Goal: Contribute content: Add original content to the website for others to see

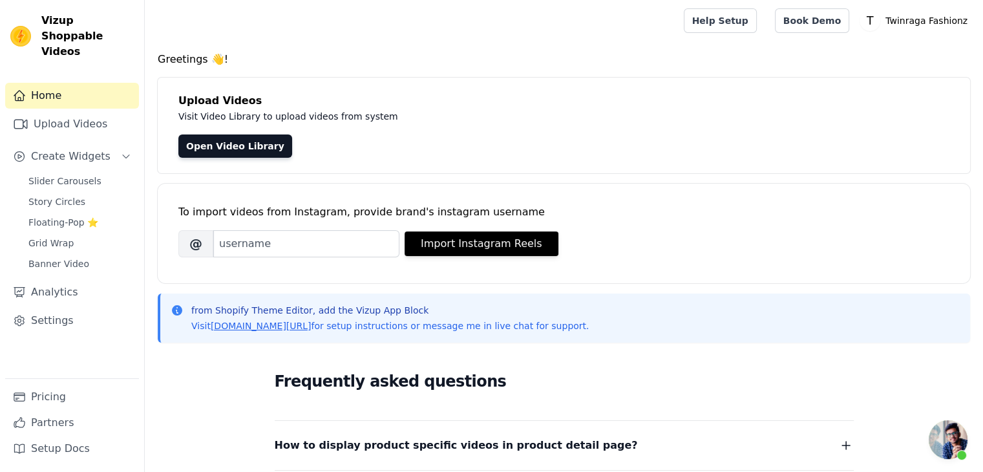
click at [60, 195] on div "Slider Carousels Story Circles Floating-Pop ⭐ Grid Wrap Banner Video" at bounding box center [80, 222] width 118 height 101
click at [59, 195] on span "Story Circles" at bounding box center [56, 201] width 57 height 13
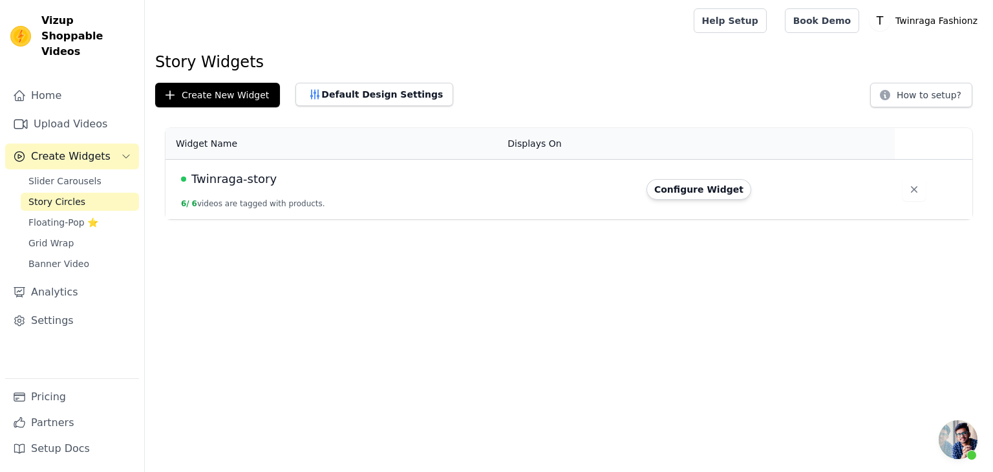
click at [70, 149] on span "Create Widgets" at bounding box center [70, 157] width 79 height 16
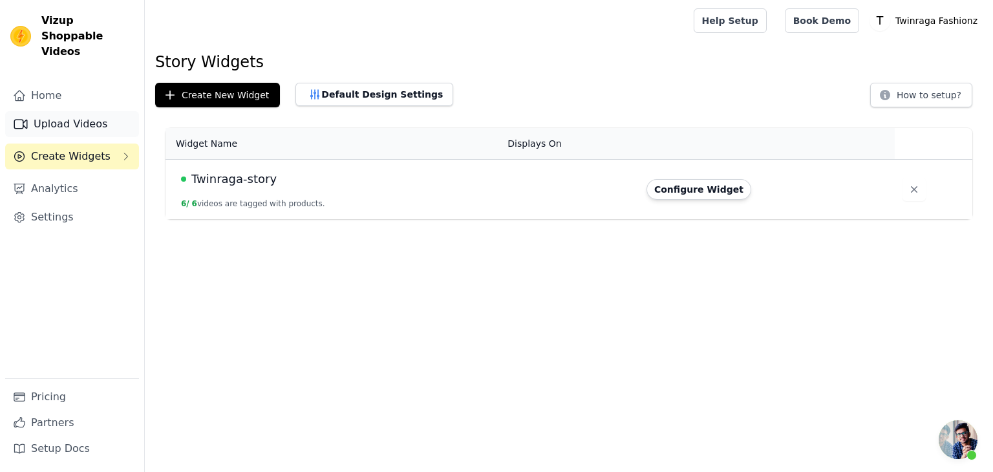
click at [70, 118] on link "Upload Videos" at bounding box center [72, 124] width 134 height 26
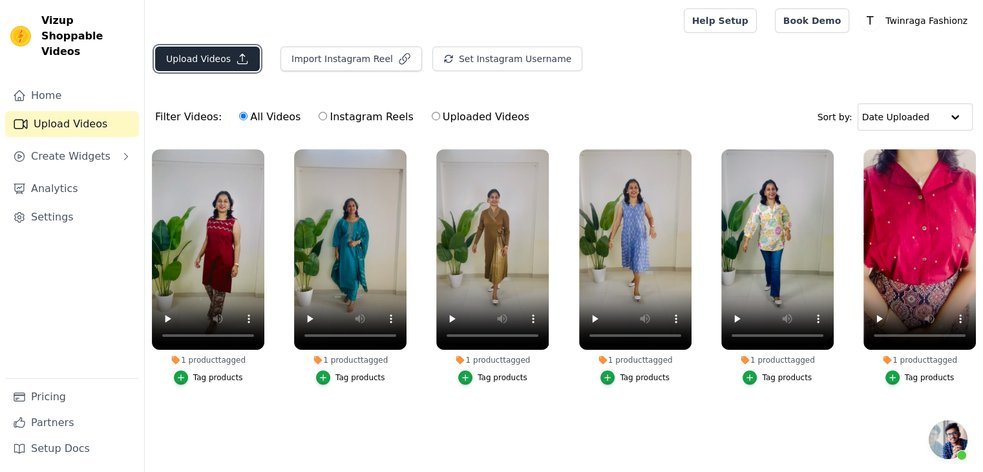
click at [221, 58] on button "Upload Videos" at bounding box center [207, 59] width 105 height 25
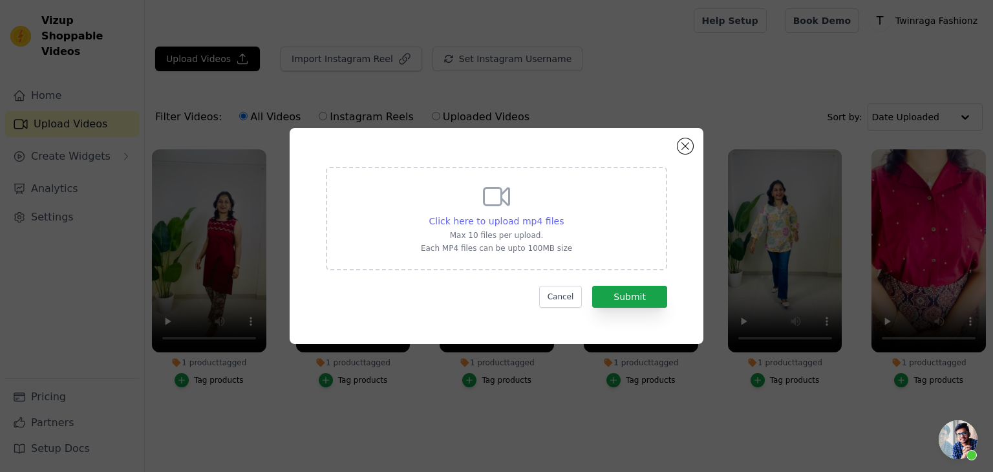
click at [451, 217] on span "Click here to upload mp4 files" at bounding box center [496, 221] width 135 height 10
click at [563, 215] on input "Click here to upload mp4 files Max 10 files per upload. Each MP4 files can be u…" at bounding box center [563, 214] width 1 height 1
type input "C:\fakepath\VID-20250920-WA0016.mp4"
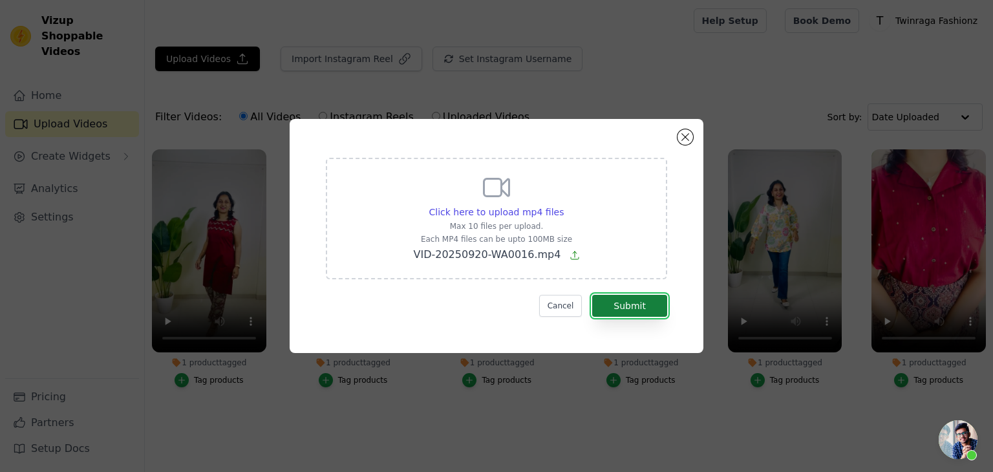
click at [639, 299] on button "Submit" at bounding box center [629, 306] width 75 height 22
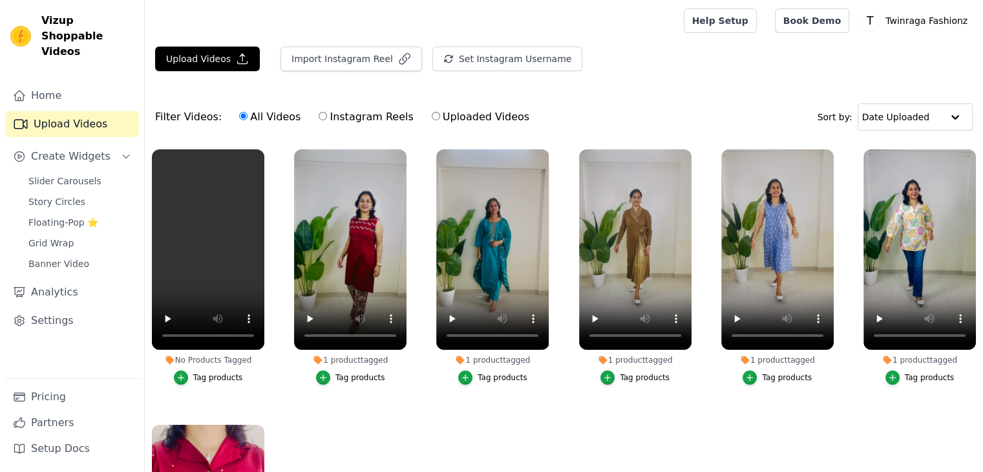
click at [205, 372] on div "Tag products" at bounding box center [218, 377] width 50 height 10
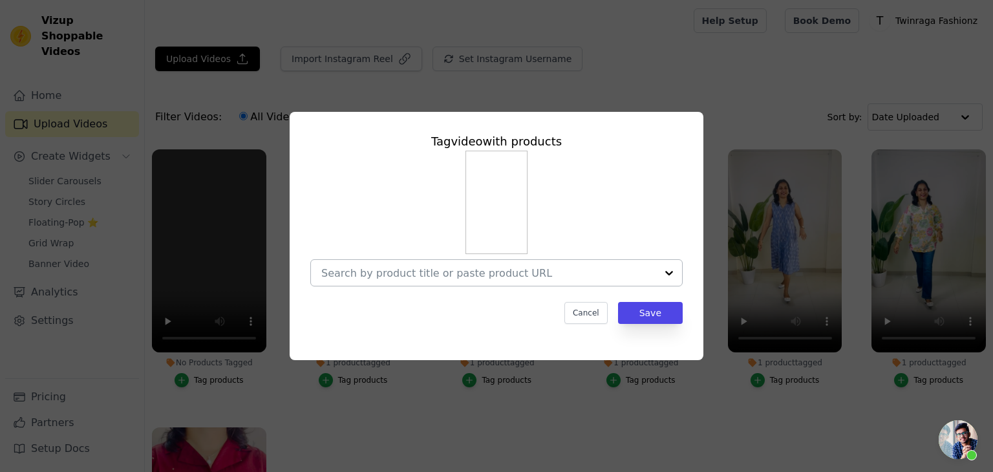
click at [483, 277] on input "No Products Tagged Tag video with products Cancel Save Tag products" at bounding box center [488, 273] width 335 height 12
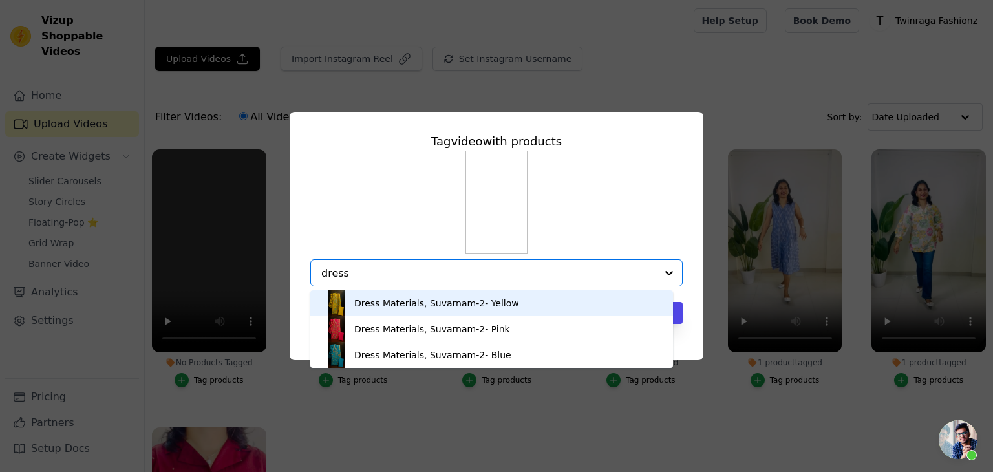
type input "dress"
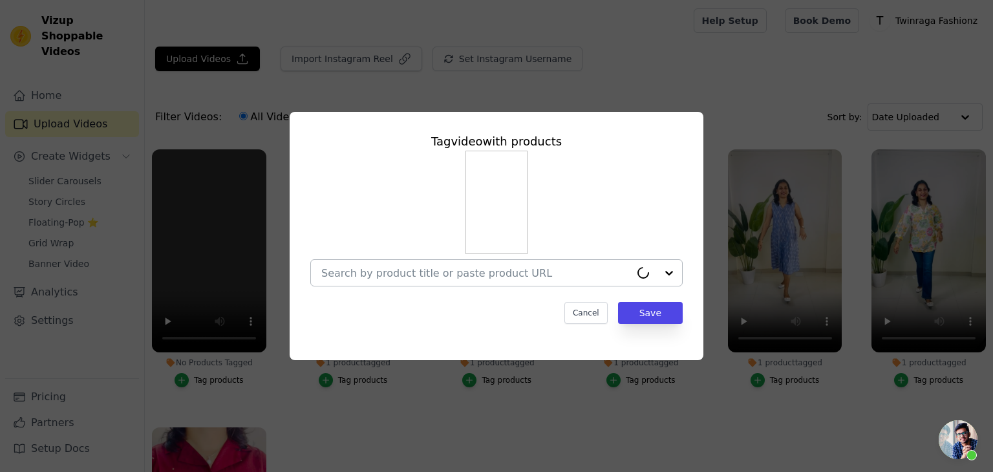
drag, startPoint x: 403, startPoint y: 282, endPoint x: 379, endPoint y: 274, distance: 25.1
click at [379, 274] on div at bounding box center [475, 273] width 309 height 26
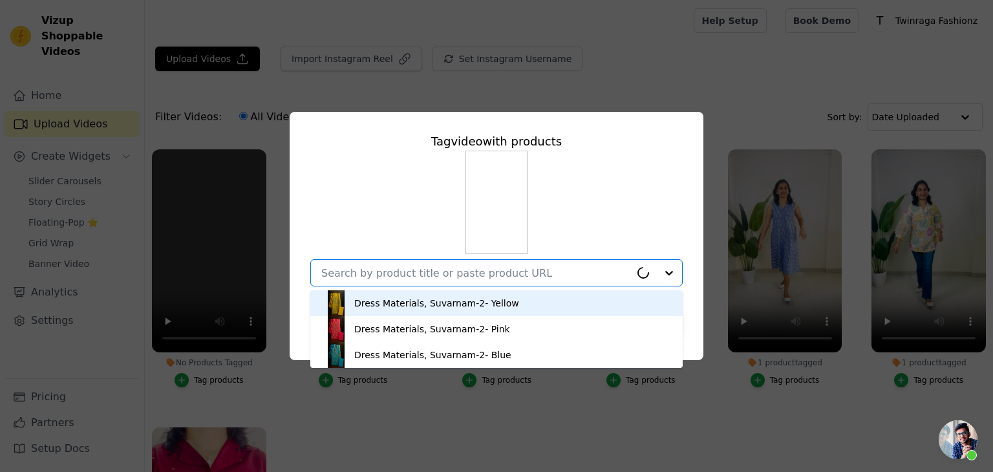
click at [379, 274] on input "No Products Tagged Tag video with products Dress Materials, Suvarnam-2- Yellow …" at bounding box center [475, 273] width 309 height 12
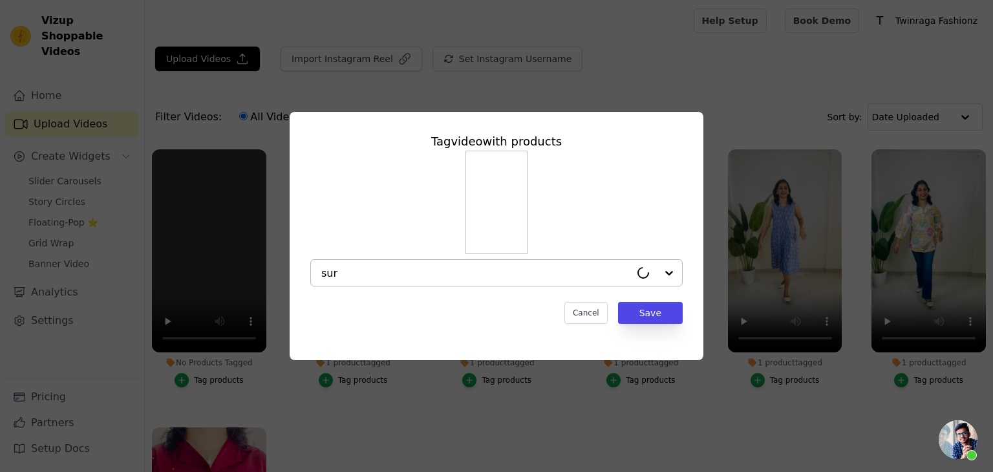
type input "suri"
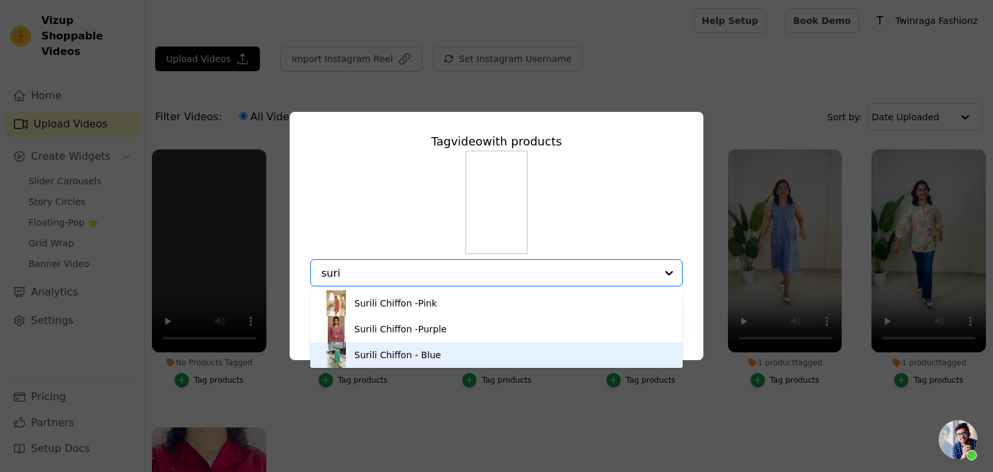
click at [399, 352] on div "Surili Chiffon - Blue" at bounding box center [397, 354] width 87 height 13
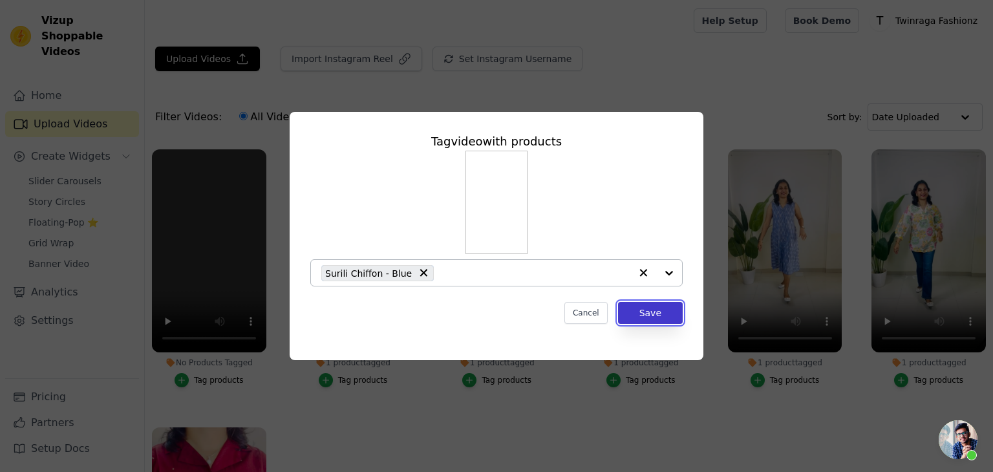
click at [661, 313] on button "Save" at bounding box center [650, 313] width 65 height 22
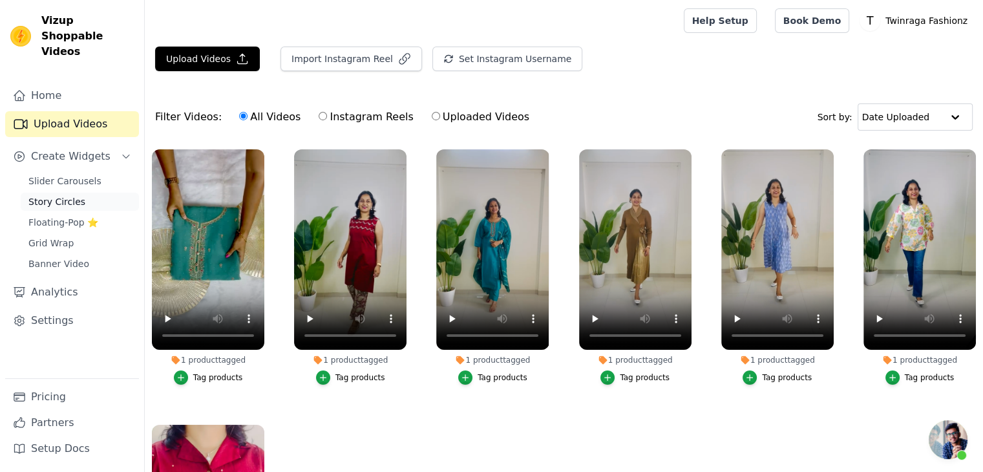
click at [64, 195] on span "Story Circles" at bounding box center [56, 201] width 57 height 13
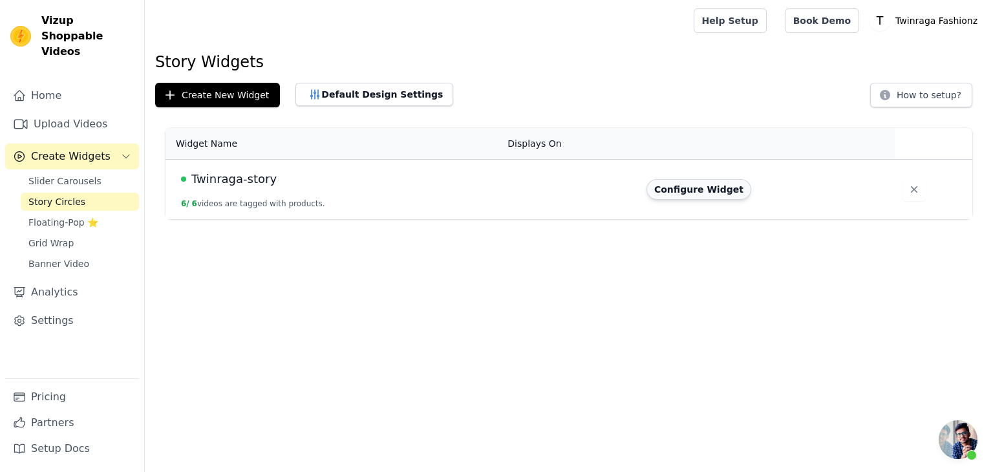
click at [681, 189] on button "Configure Widget" at bounding box center [698, 189] width 105 height 21
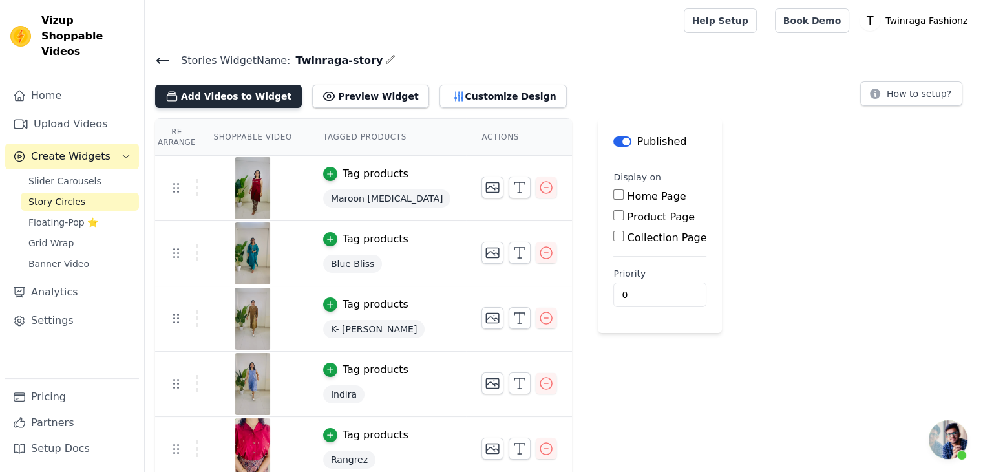
click at [260, 98] on button "Add Videos to Widget" at bounding box center [228, 96] width 147 height 23
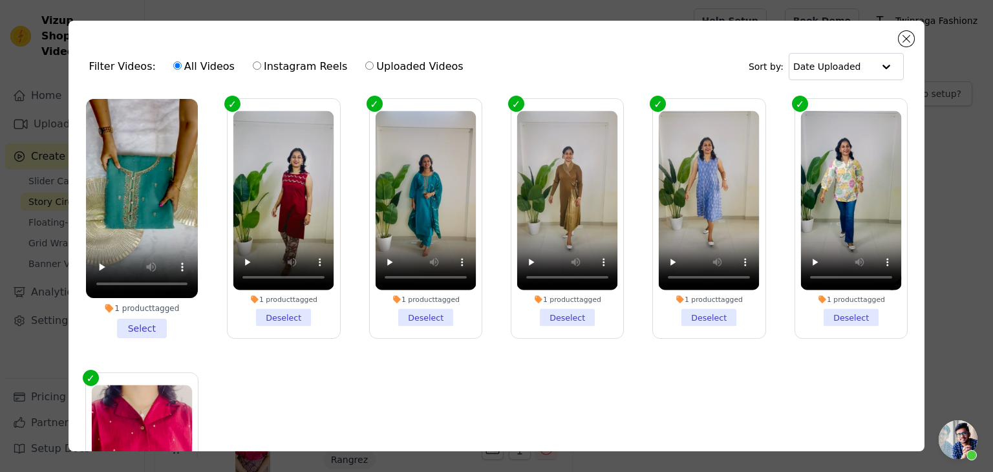
click at [138, 321] on li "1 product tagged Select" at bounding box center [142, 218] width 112 height 239
click at [0, 0] on input "1 product tagged Select" at bounding box center [0, 0] width 0 height 0
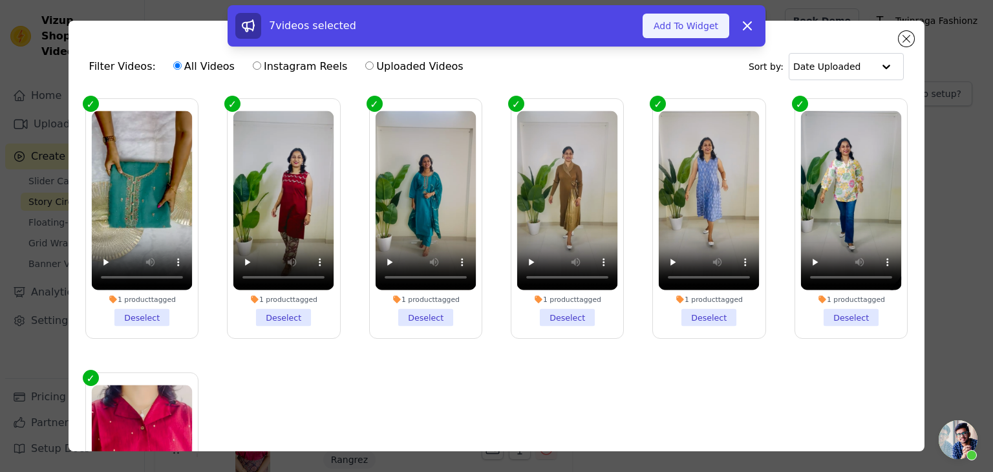
click at [703, 21] on button "Add To Widget" at bounding box center [685, 26] width 87 height 25
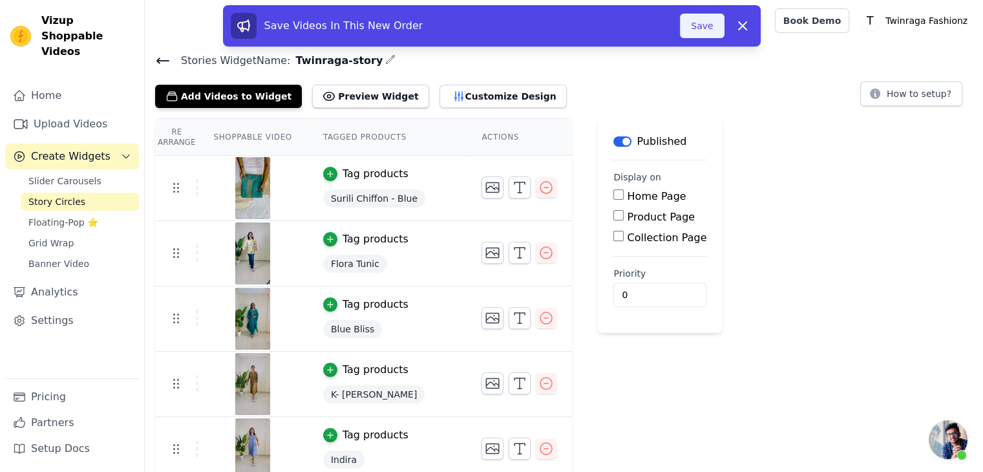
click at [697, 28] on button "Save" at bounding box center [702, 26] width 44 height 25
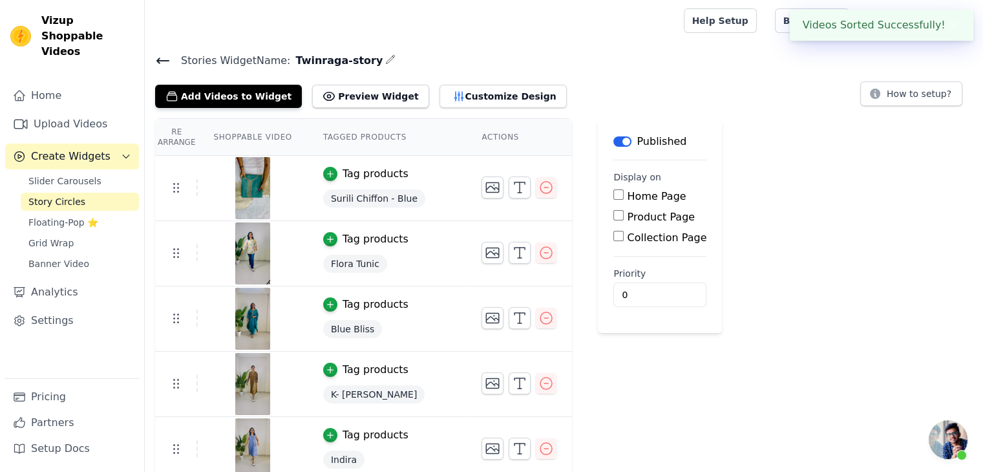
click at [668, 28] on div at bounding box center [411, 20] width 513 height 41
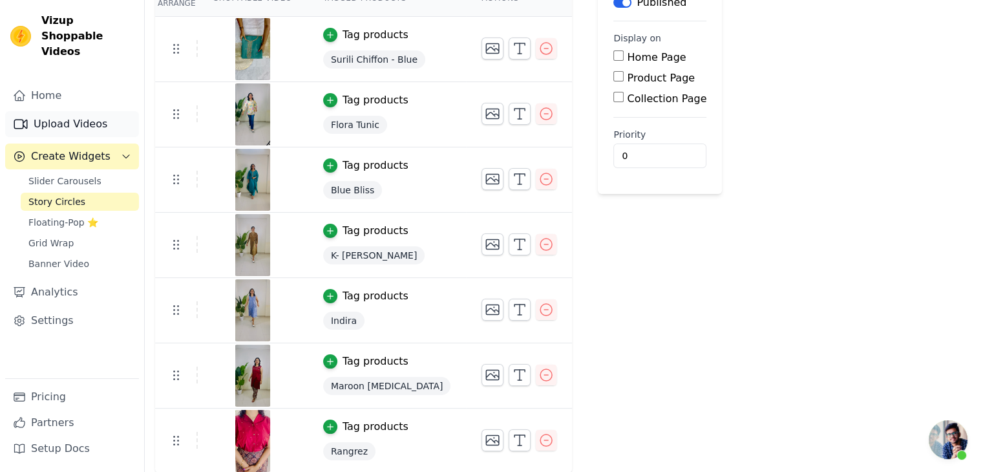
click at [55, 111] on link "Upload Videos" at bounding box center [72, 124] width 134 height 26
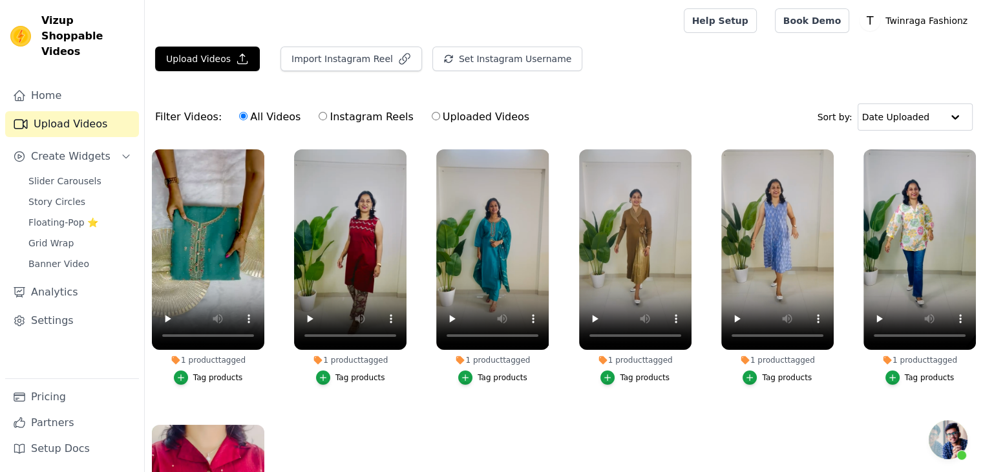
click at [512, 421] on ul "1 product tagged Tag products 1 product tagged Tag products 1 product tagged Ta…" at bounding box center [564, 357] width 838 height 430
